Goal: Transaction & Acquisition: Purchase product/service

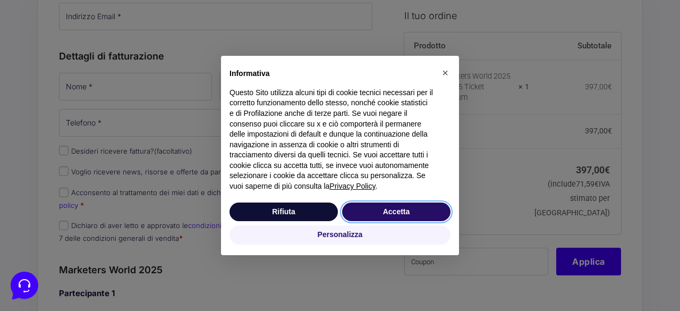
click at [369, 211] on button "Accetta" at bounding box center [396, 211] width 108 height 19
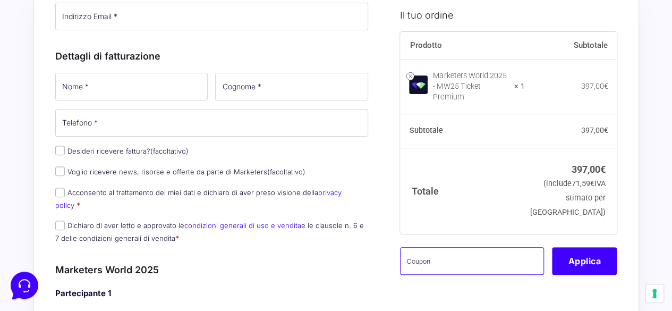
click at [448, 256] on input "text" at bounding box center [472, 261] width 144 height 28
paste input "mw25grace"
type input "mw25grace"
click at [594, 247] on button "Applica" at bounding box center [584, 261] width 65 height 28
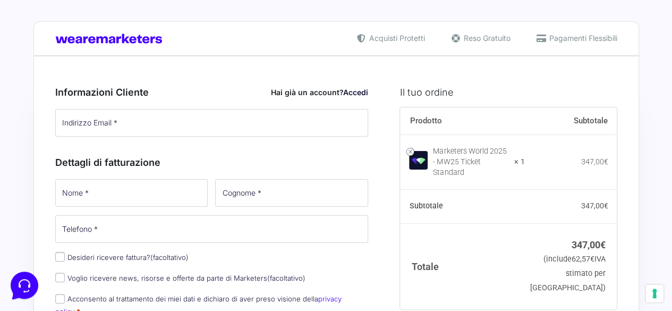
click at [483, 300] on div "Prodotto Subtotale Marketers World 2025 - MW25 Ticket Standard × 1 347,00 € Sub…" at bounding box center [508, 235] width 217 height 256
click at [484, 260] on th "Totale" at bounding box center [462, 265] width 125 height 85
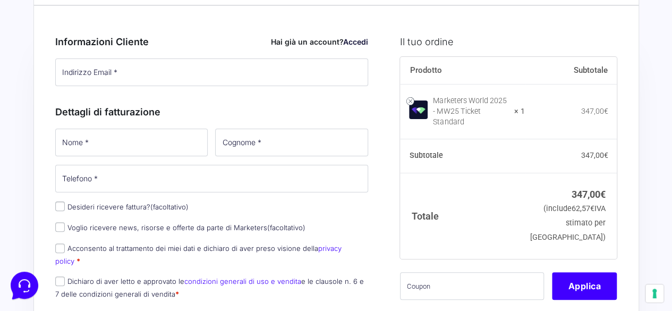
scroll to position [64, 0]
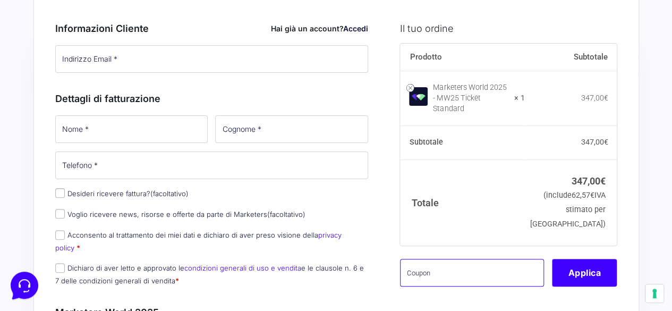
click at [484, 275] on input "text" at bounding box center [472, 273] width 144 height 28
paste input "mw25grace"
type input "mw25grace"
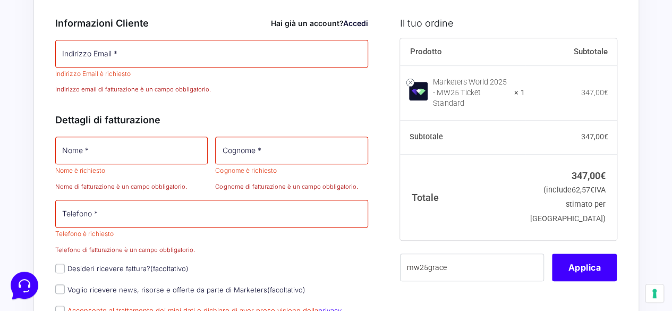
scroll to position [274, 0]
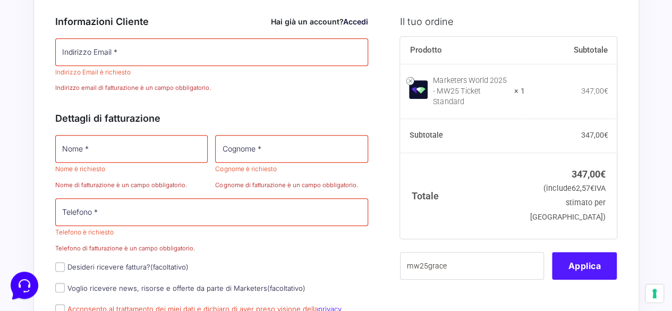
click at [574, 266] on button "Applica" at bounding box center [584, 266] width 65 height 28
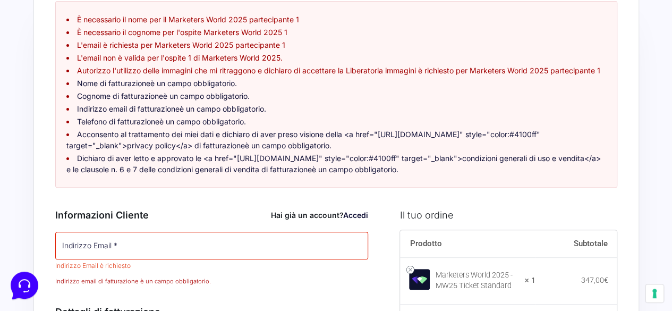
scroll to position [40, 0]
